Goal: Task Accomplishment & Management: Complete application form

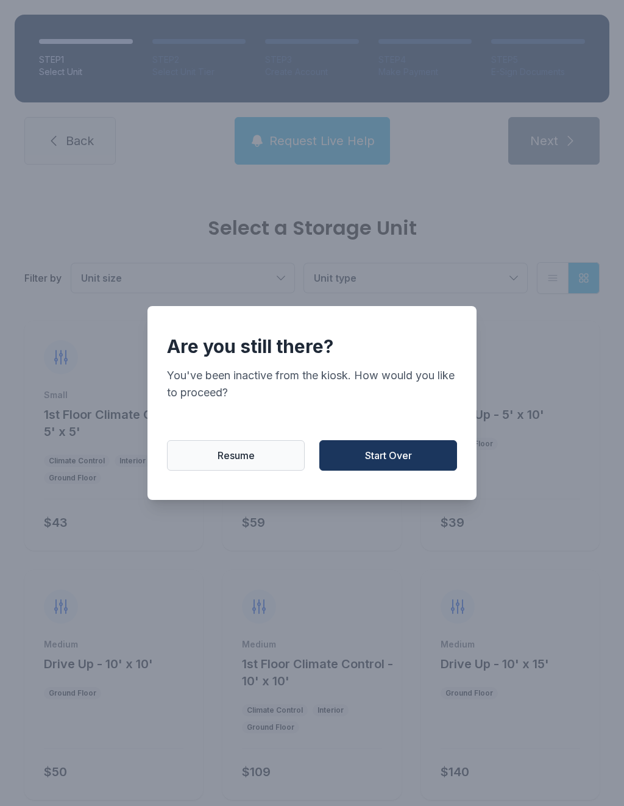
click at [416, 471] on button "Start Over" at bounding box center [388, 455] width 138 height 30
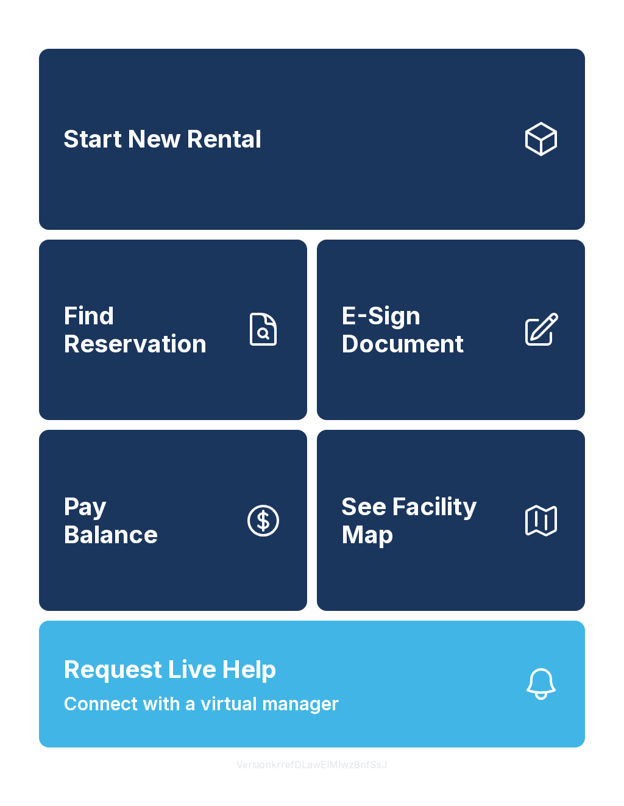
click at [403, 338] on span "E-Sign Document" at bounding box center [426, 329] width 171 height 55
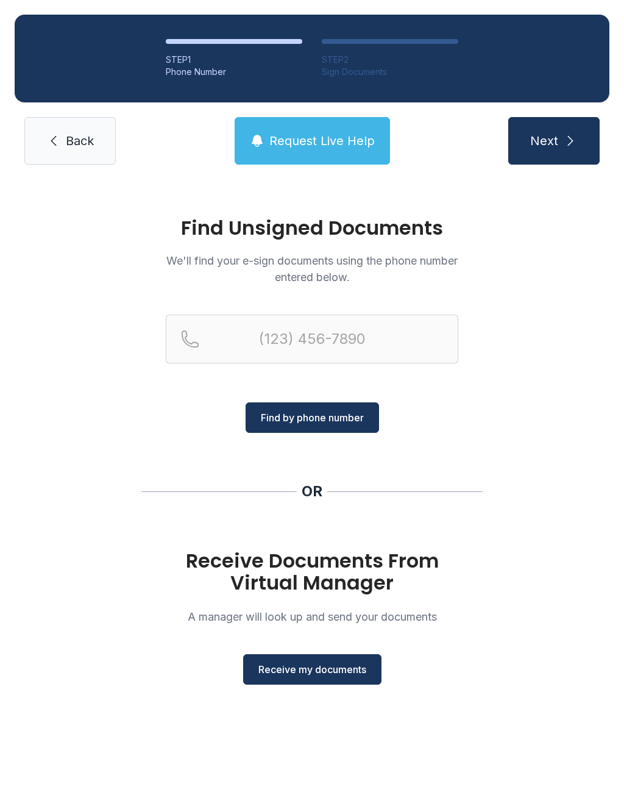
click at [315, 642] on div "Receive Documents From Virtual Manager A manager will look up and send your doc…" at bounding box center [312, 617] width 293 height 135
click at [314, 641] on div "Receive Documents From Virtual Manager A manager will look up and send your doc…" at bounding box center [312, 617] width 293 height 135
click at [298, 682] on button "Receive my documents" at bounding box center [312, 669] width 138 height 30
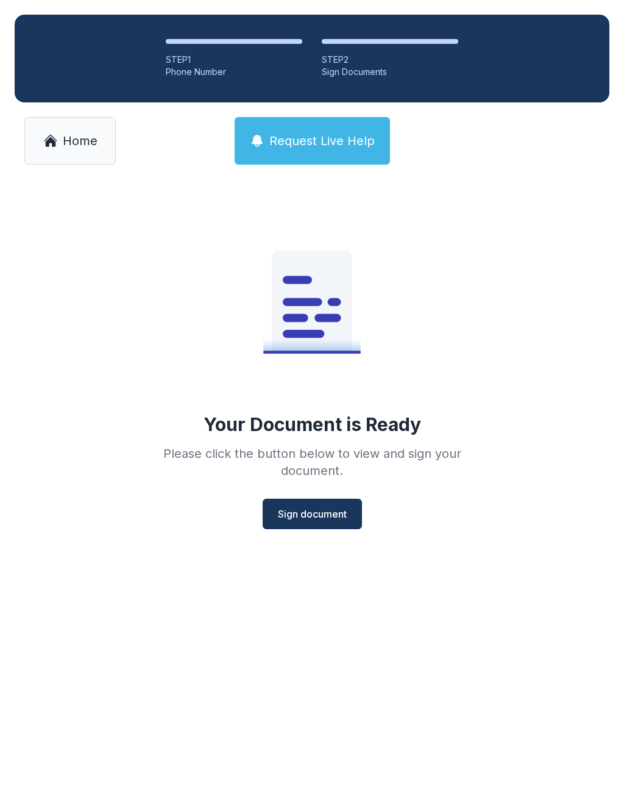
click at [294, 516] on span "Sign document" at bounding box center [312, 513] width 69 height 15
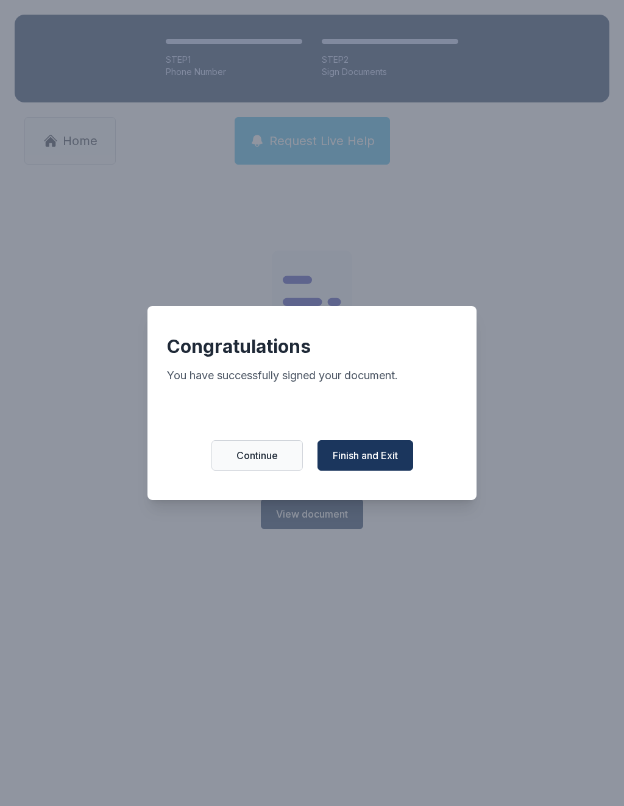
click at [349, 457] on span "Finish and Exit" at bounding box center [365, 455] width 65 height 15
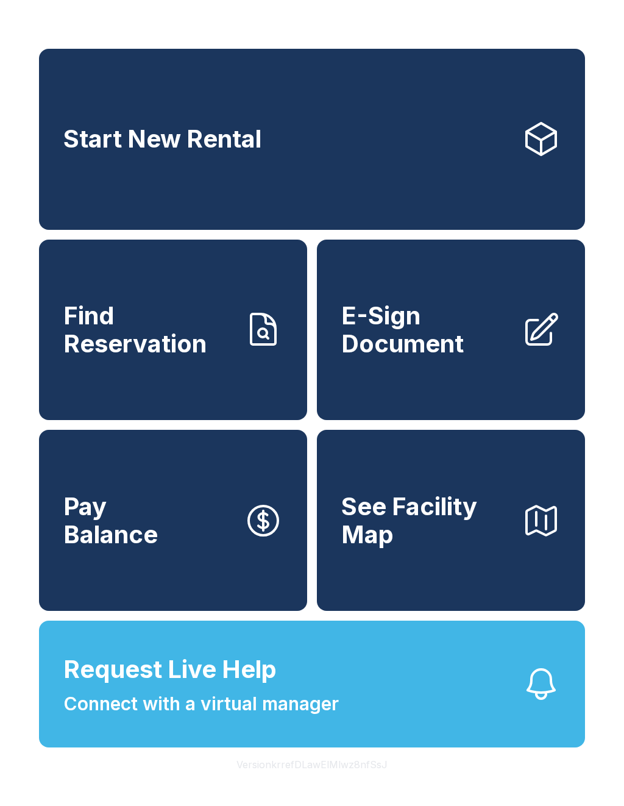
click at [496, 372] on link "E-Sign Document" at bounding box center [451, 330] width 268 height 181
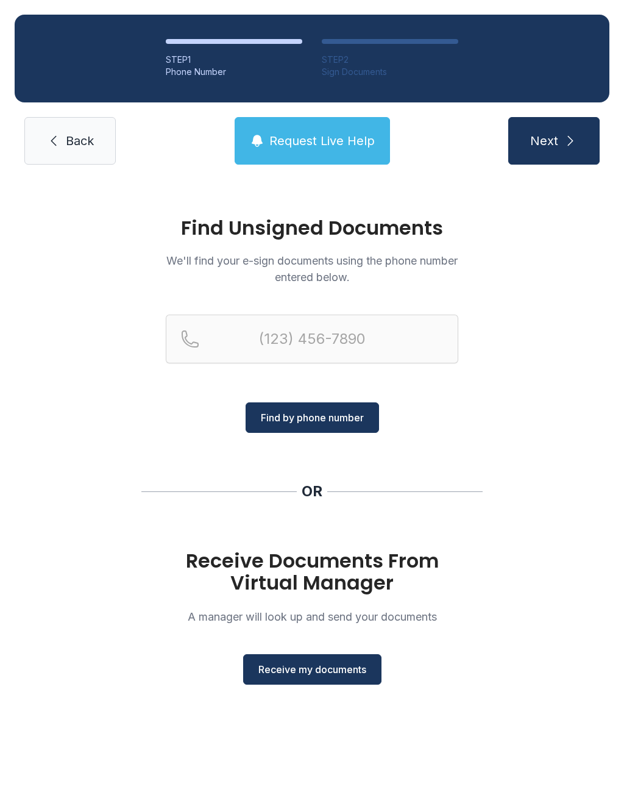
click at [333, 672] on span "Receive my documents" at bounding box center [312, 669] width 108 height 15
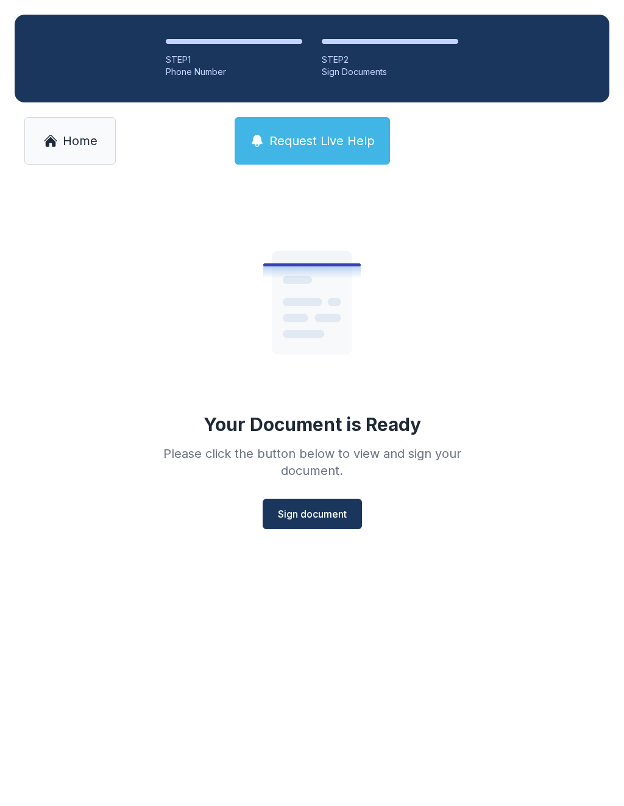
click at [329, 517] on span "Sign document" at bounding box center [312, 513] width 69 height 15
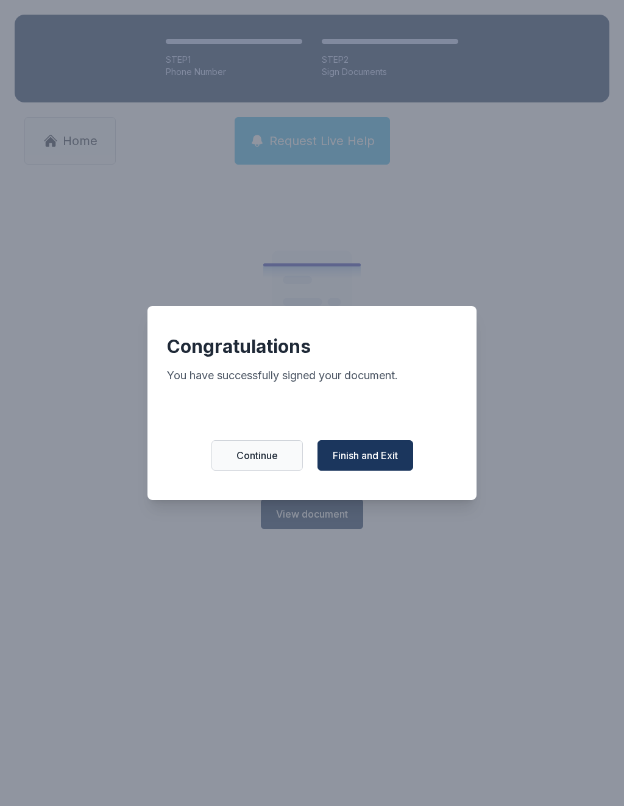
click at [263, 463] on span "Continue" at bounding box center [256, 455] width 41 height 15
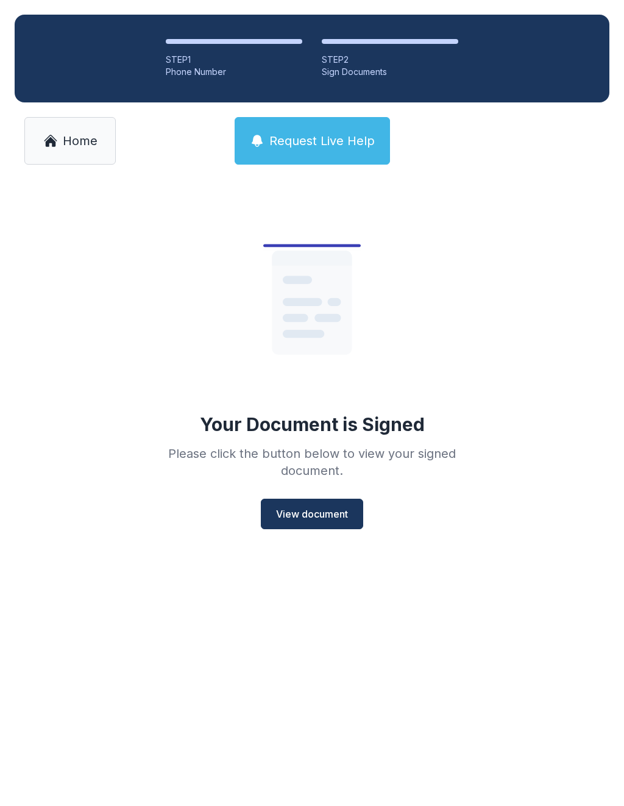
click at [85, 154] on link "Home" at bounding box center [69, 141] width 91 height 48
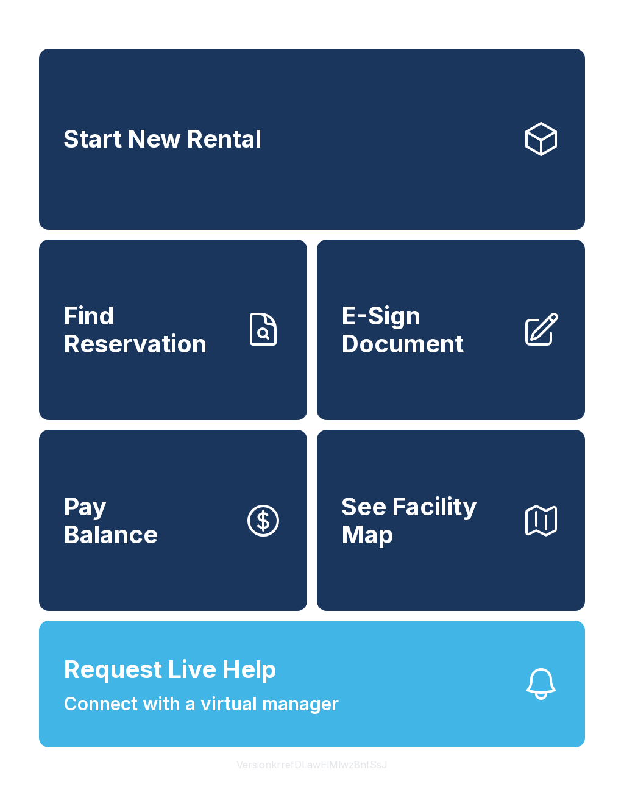
click at [460, 357] on span "E-Sign Document" at bounding box center [426, 329] width 171 height 55
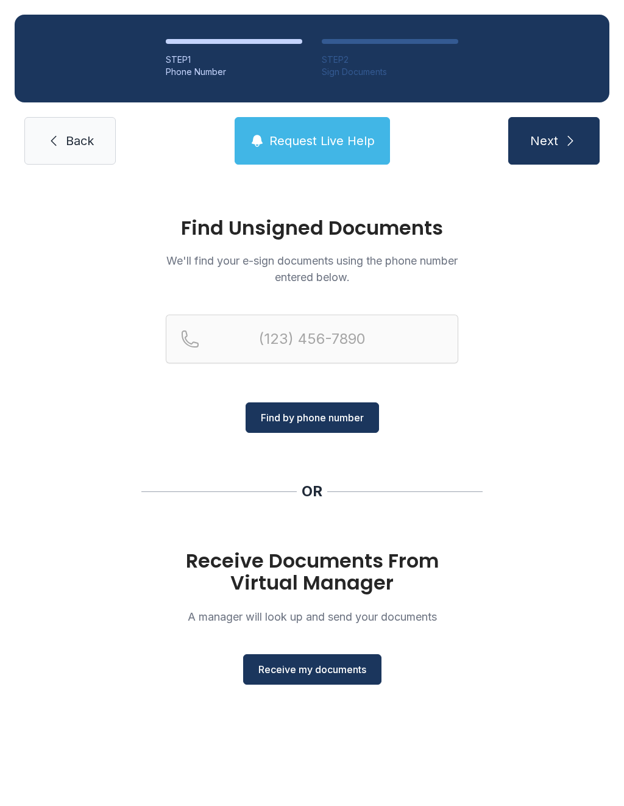
click at [333, 673] on span "Receive my documents" at bounding box center [312, 669] width 108 height 15
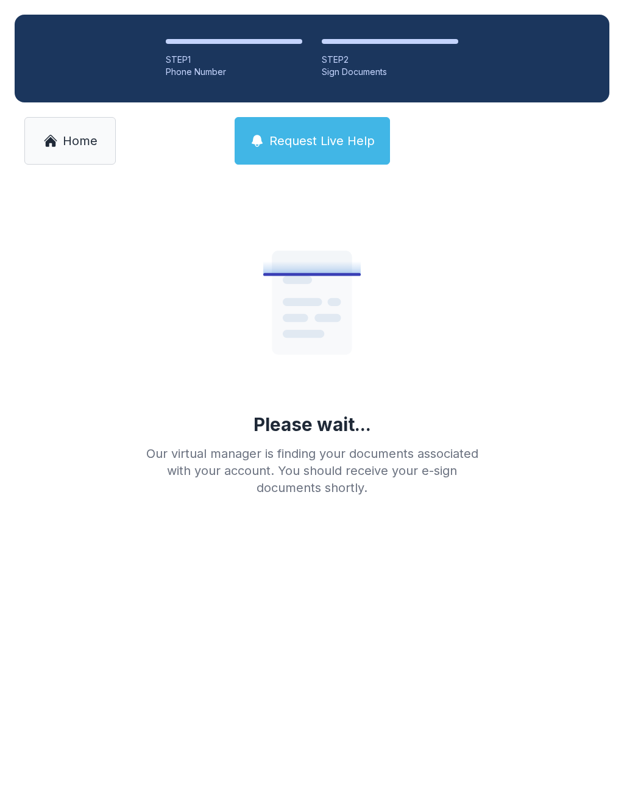
click at [77, 141] on span "Home" at bounding box center [80, 140] width 35 height 17
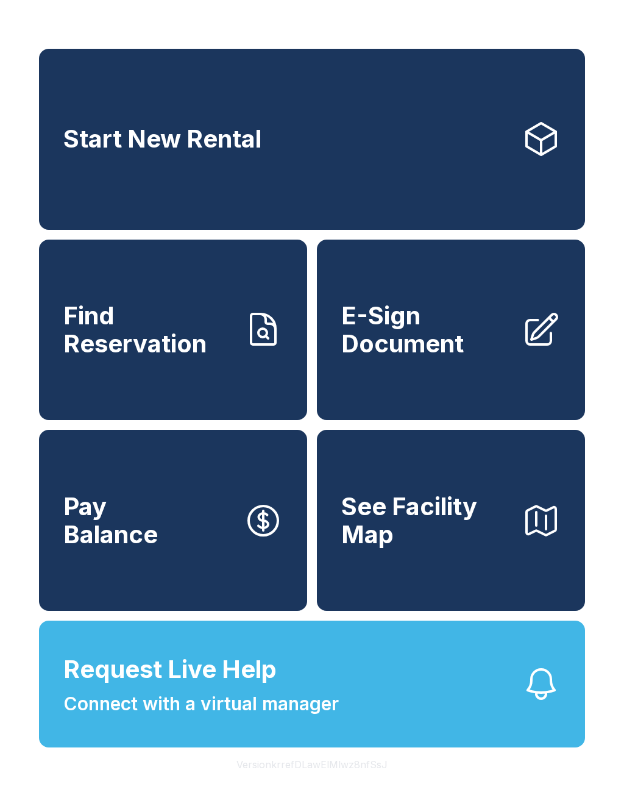
click at [453, 337] on span "E-Sign Document" at bounding box center [426, 329] width 171 height 55
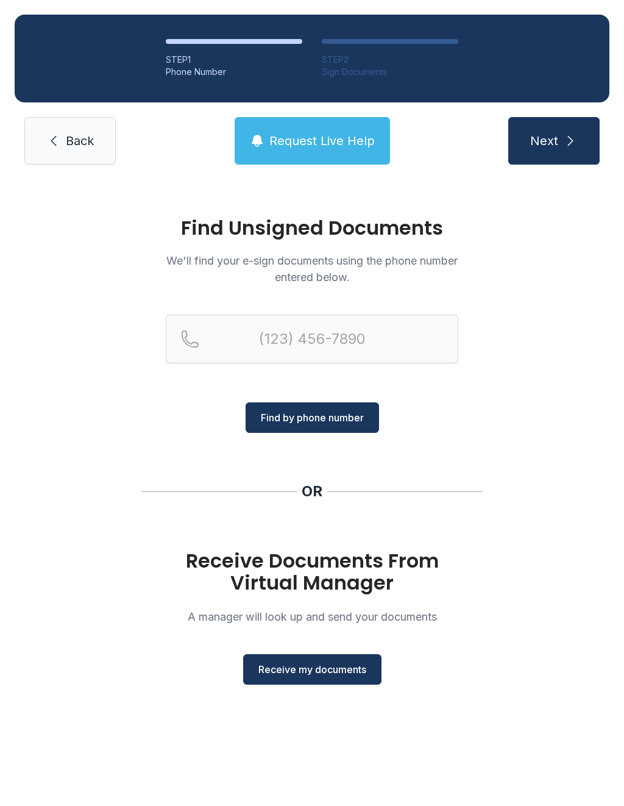
click at [331, 678] on button "Receive my documents" at bounding box center [312, 669] width 138 height 30
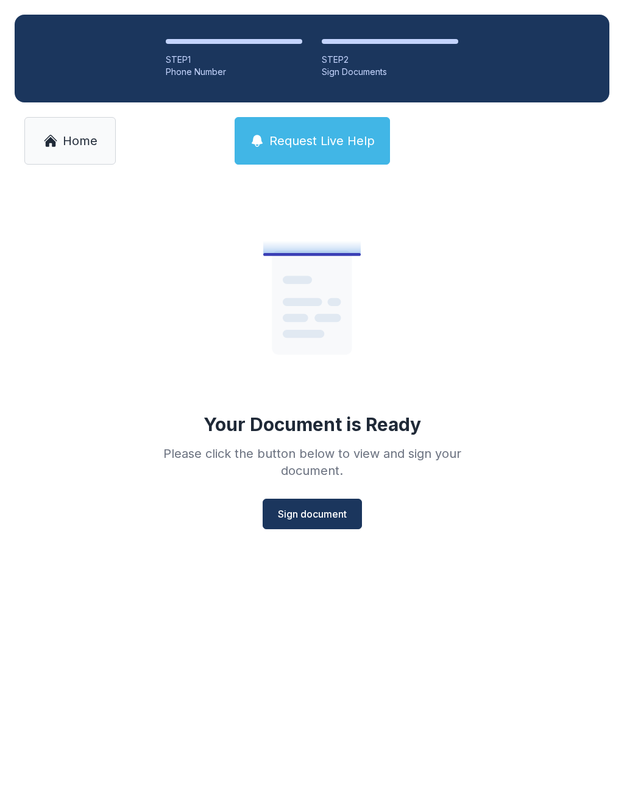
click at [314, 513] on span "Sign document" at bounding box center [312, 513] width 69 height 15
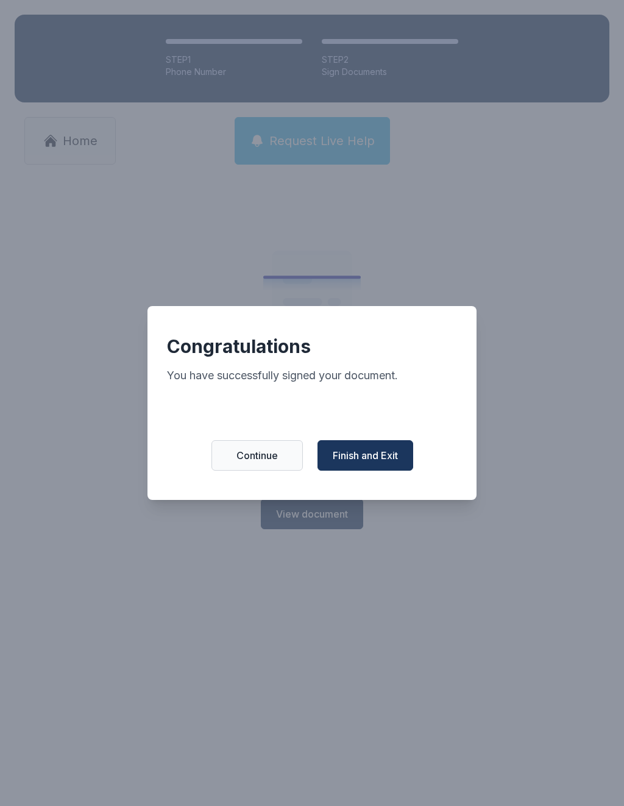
click at [366, 460] on span "Finish and Exit" at bounding box center [365, 455] width 65 height 15
